Goal: Information Seeking & Learning: Learn about a topic

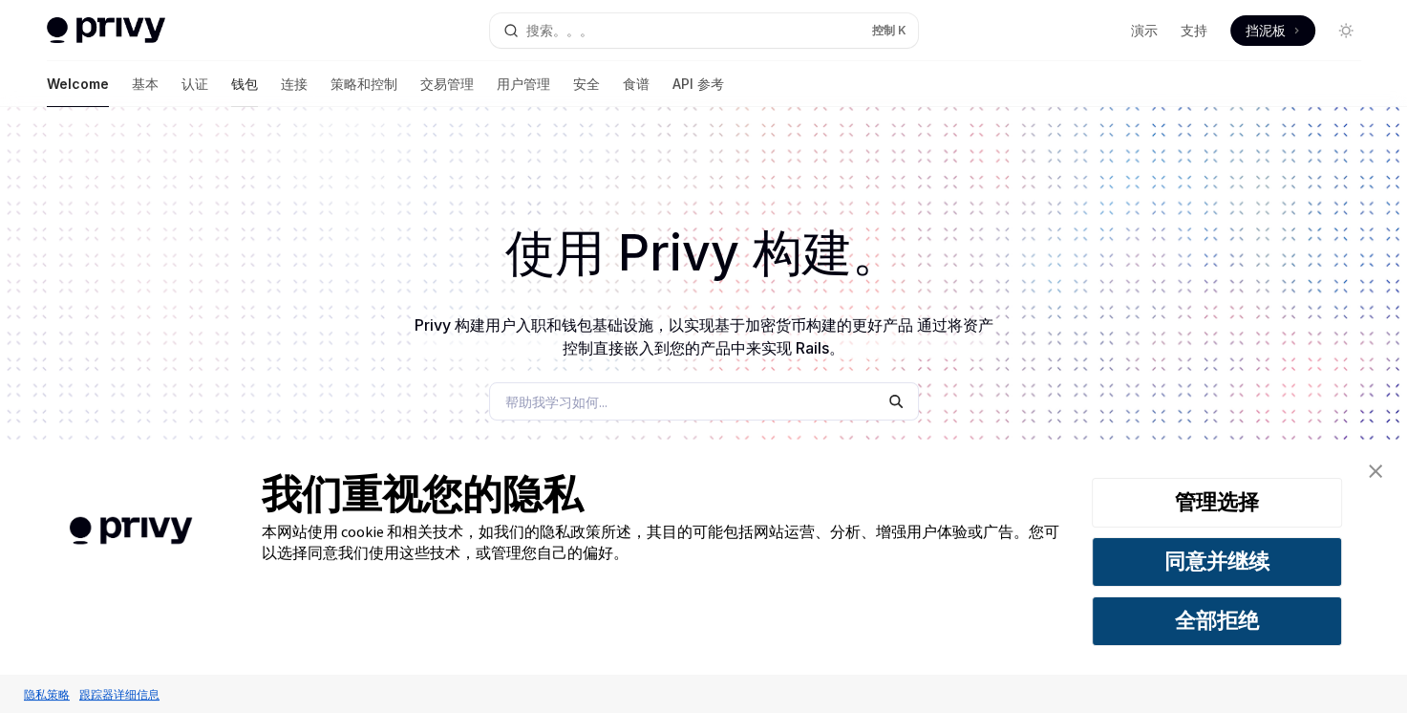
click at [231, 83] on font "钱包" at bounding box center [244, 84] width 27 height 19
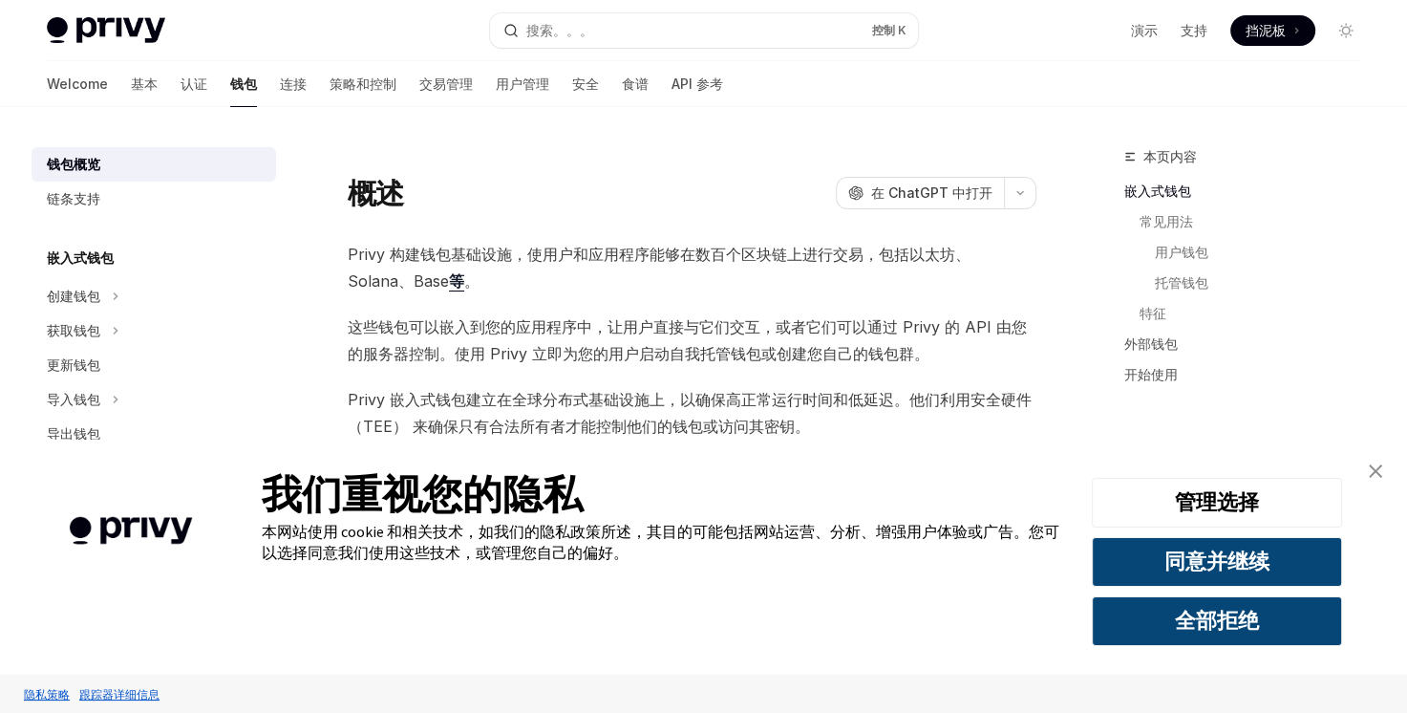
click at [1276, 33] on span "挡泥板" at bounding box center [1266, 30] width 40 height 19
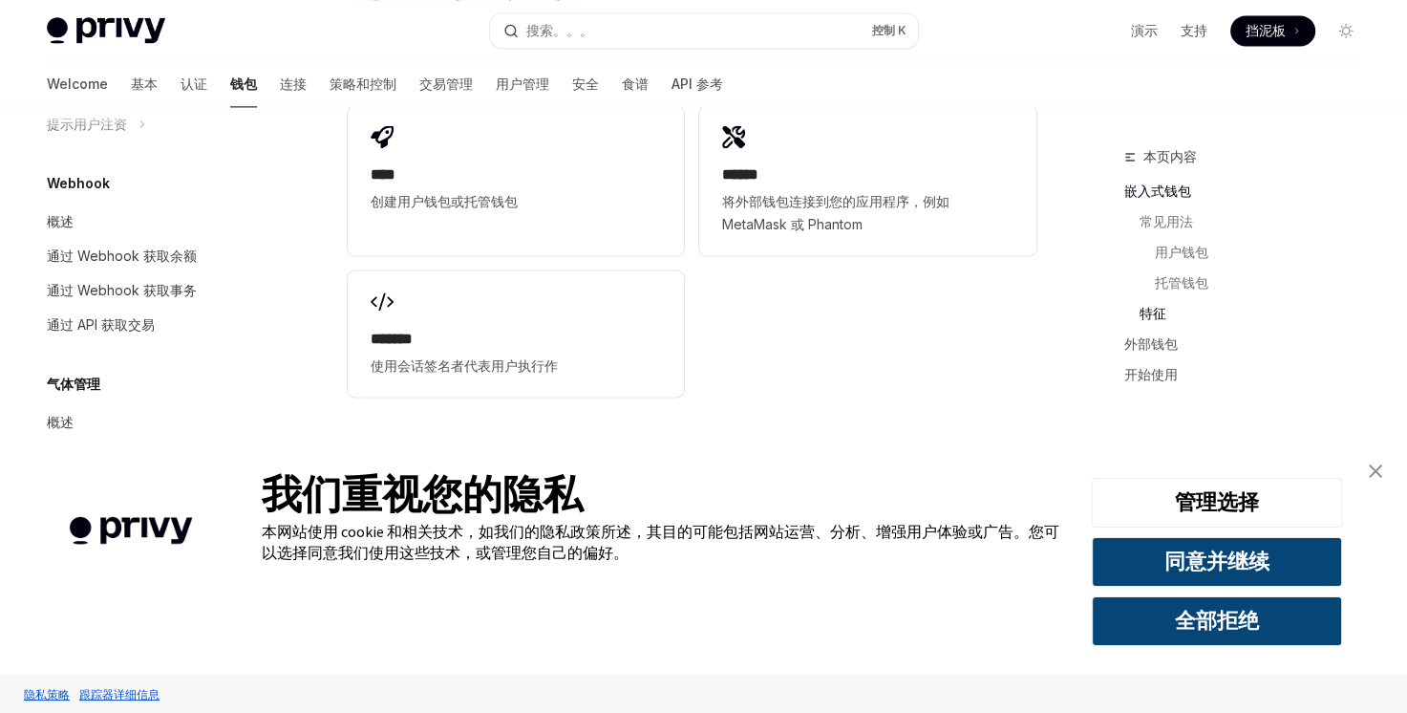
scroll to position [2664, 0]
click at [1376, 474] on img "关闭横幅" at bounding box center [1375, 470] width 13 height 13
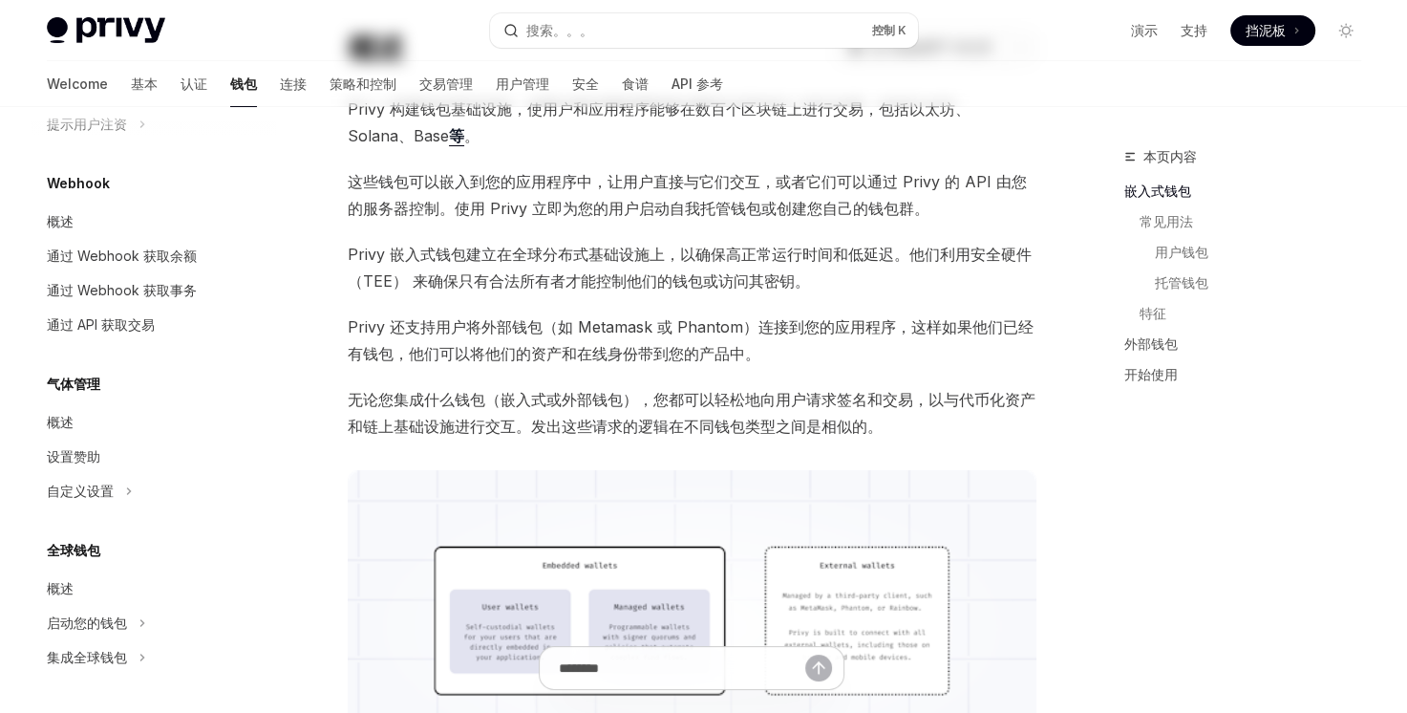
scroll to position [0, 0]
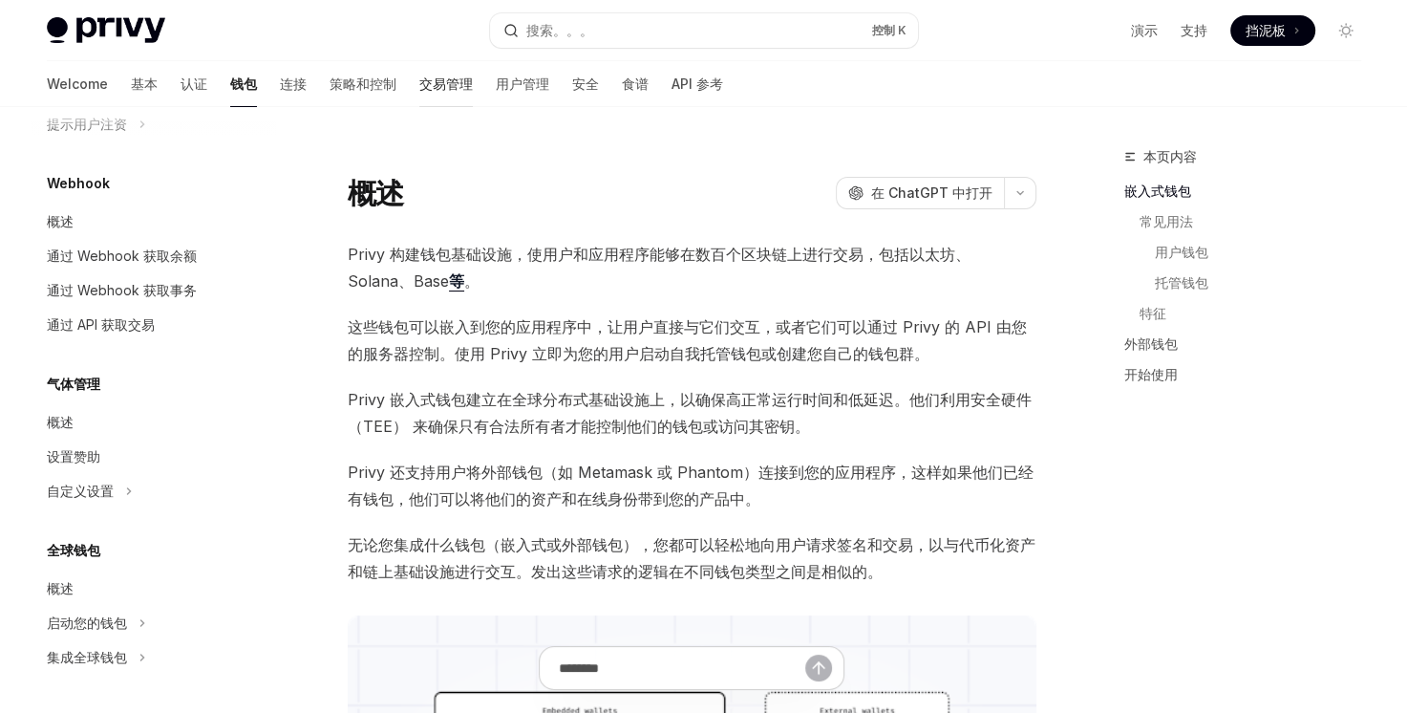
click at [419, 89] on font "交易管理" at bounding box center [446, 84] width 54 height 19
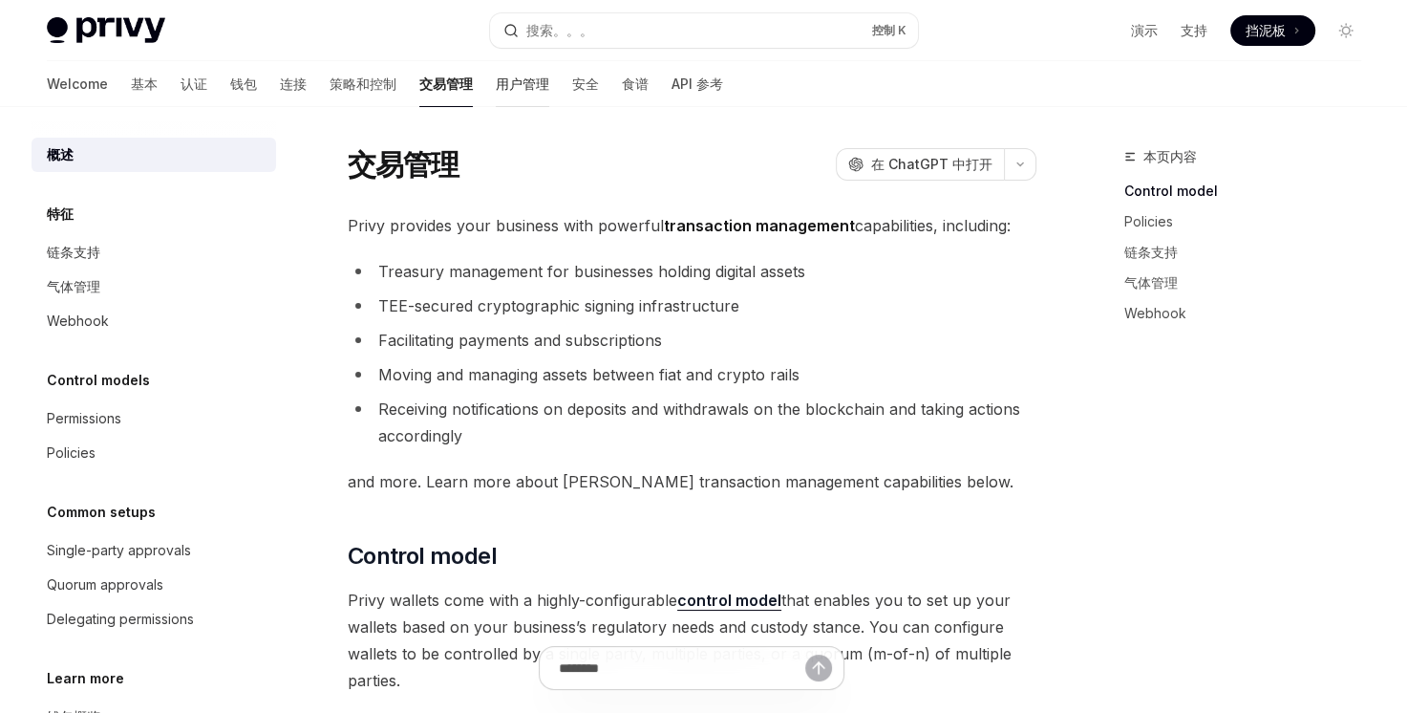
click at [496, 77] on font "用户管理" at bounding box center [523, 84] width 54 height 19
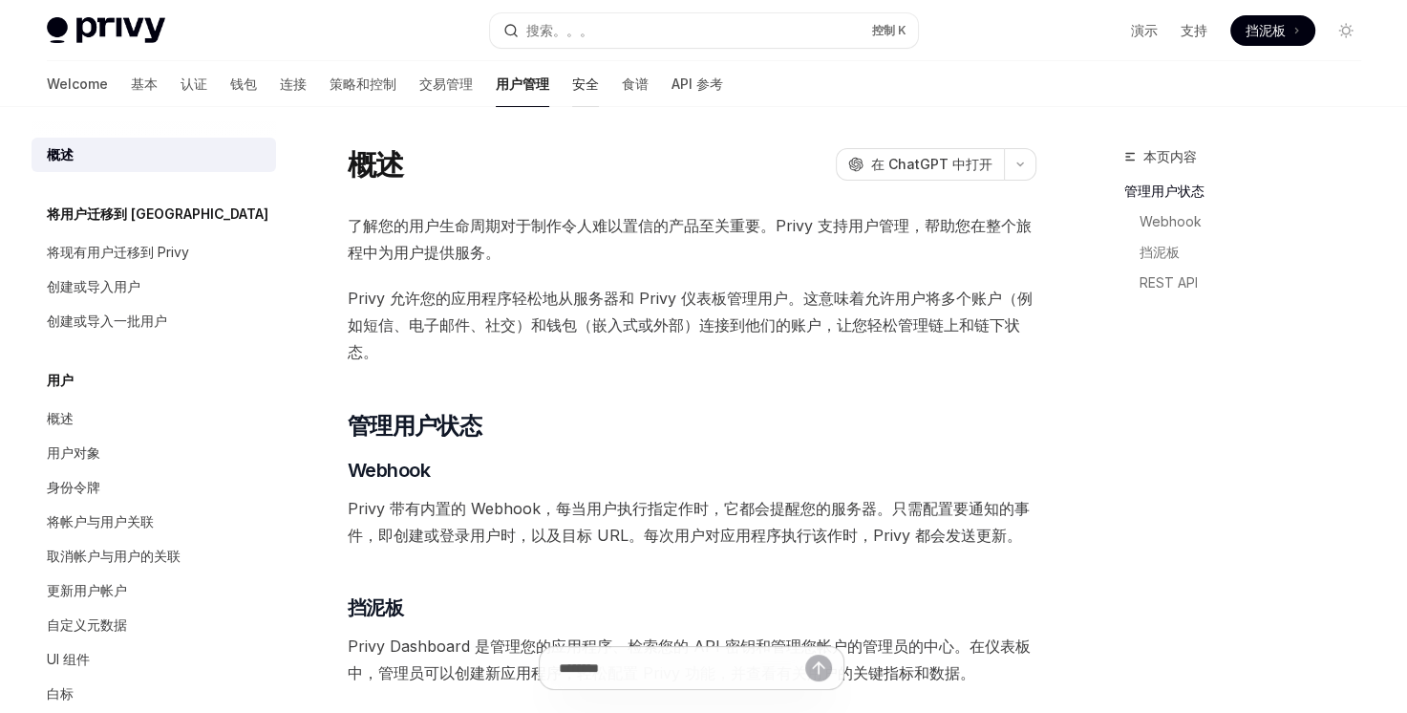
click at [572, 82] on font "安全" at bounding box center [585, 84] width 27 height 19
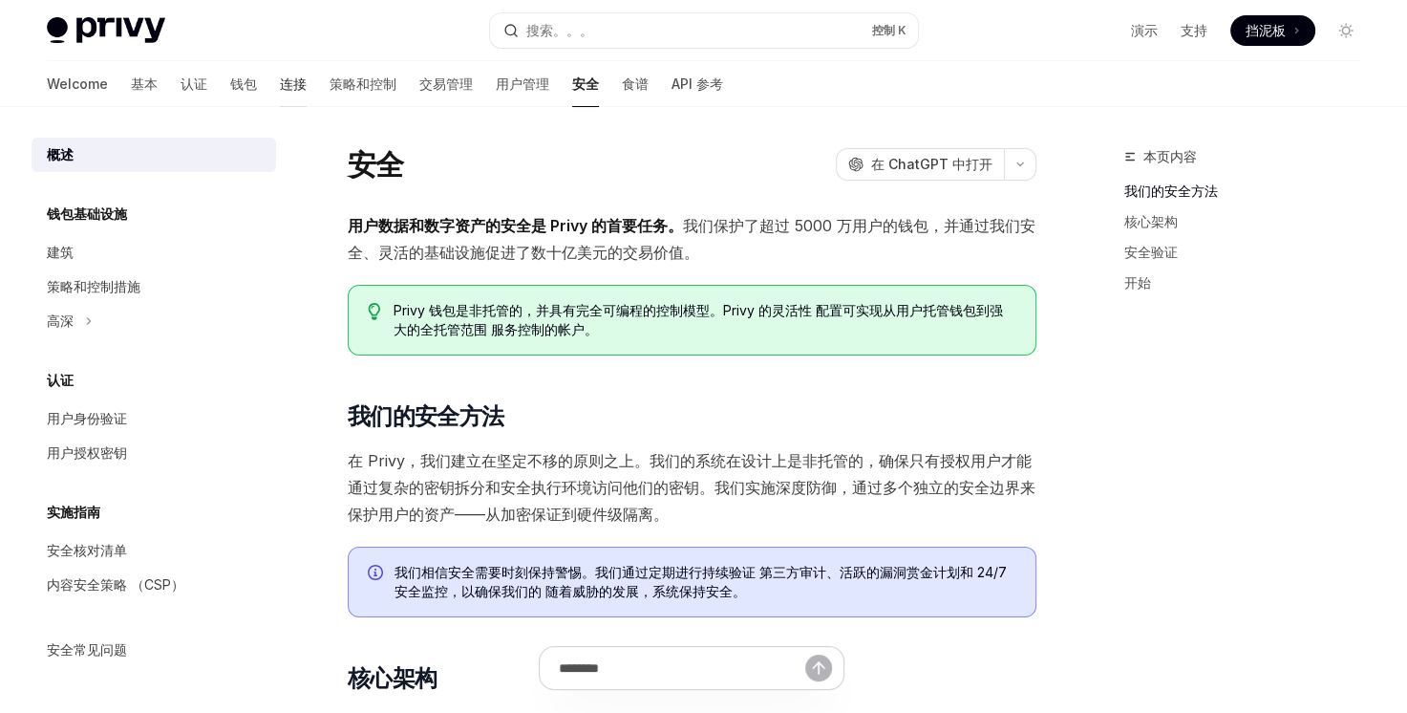
click at [280, 84] on font "连接" at bounding box center [293, 84] width 27 height 19
type textarea "*"
